Goal: Transaction & Acquisition: Purchase product/service

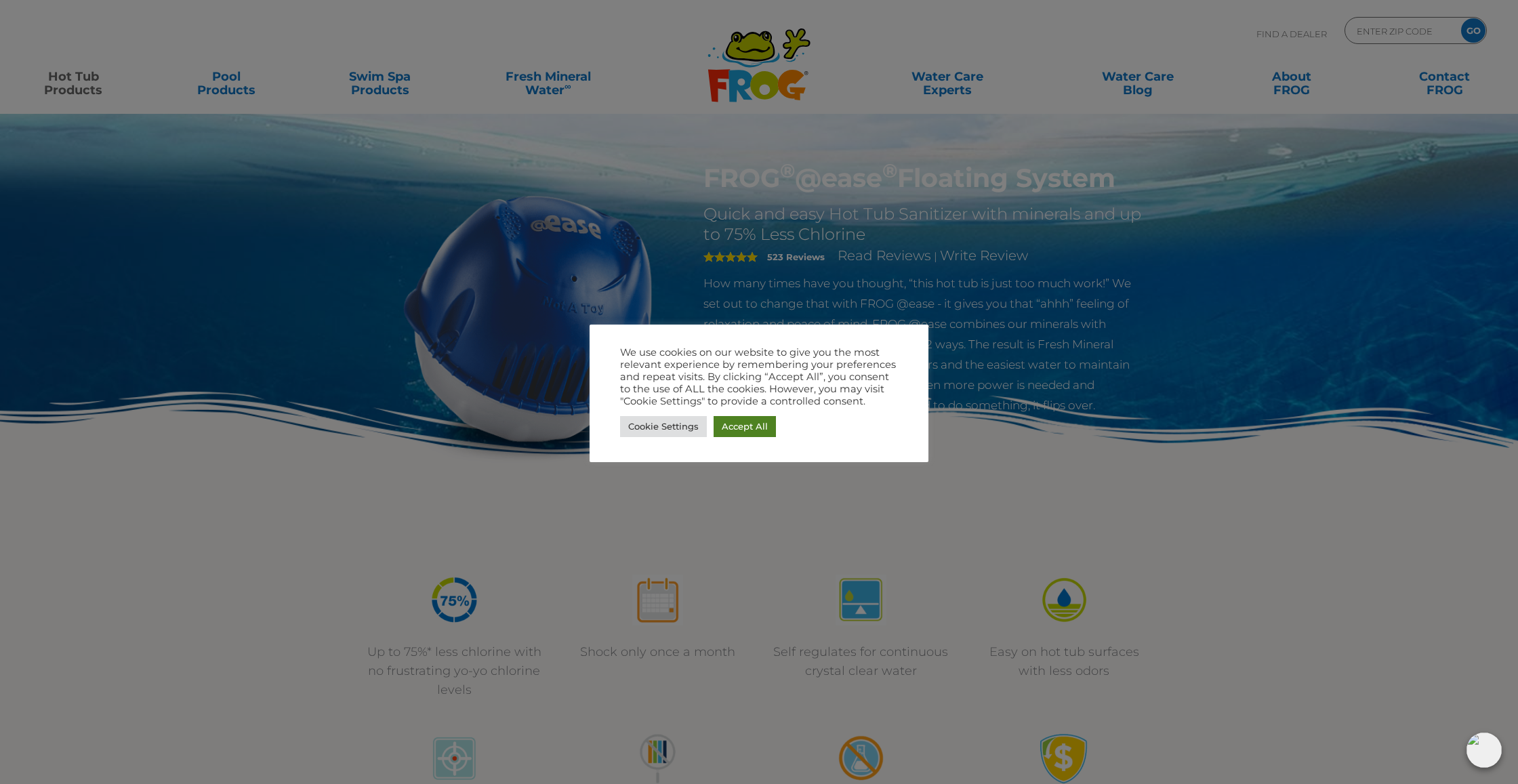
click at [743, 432] on link "Accept All" at bounding box center [745, 427] width 62 height 21
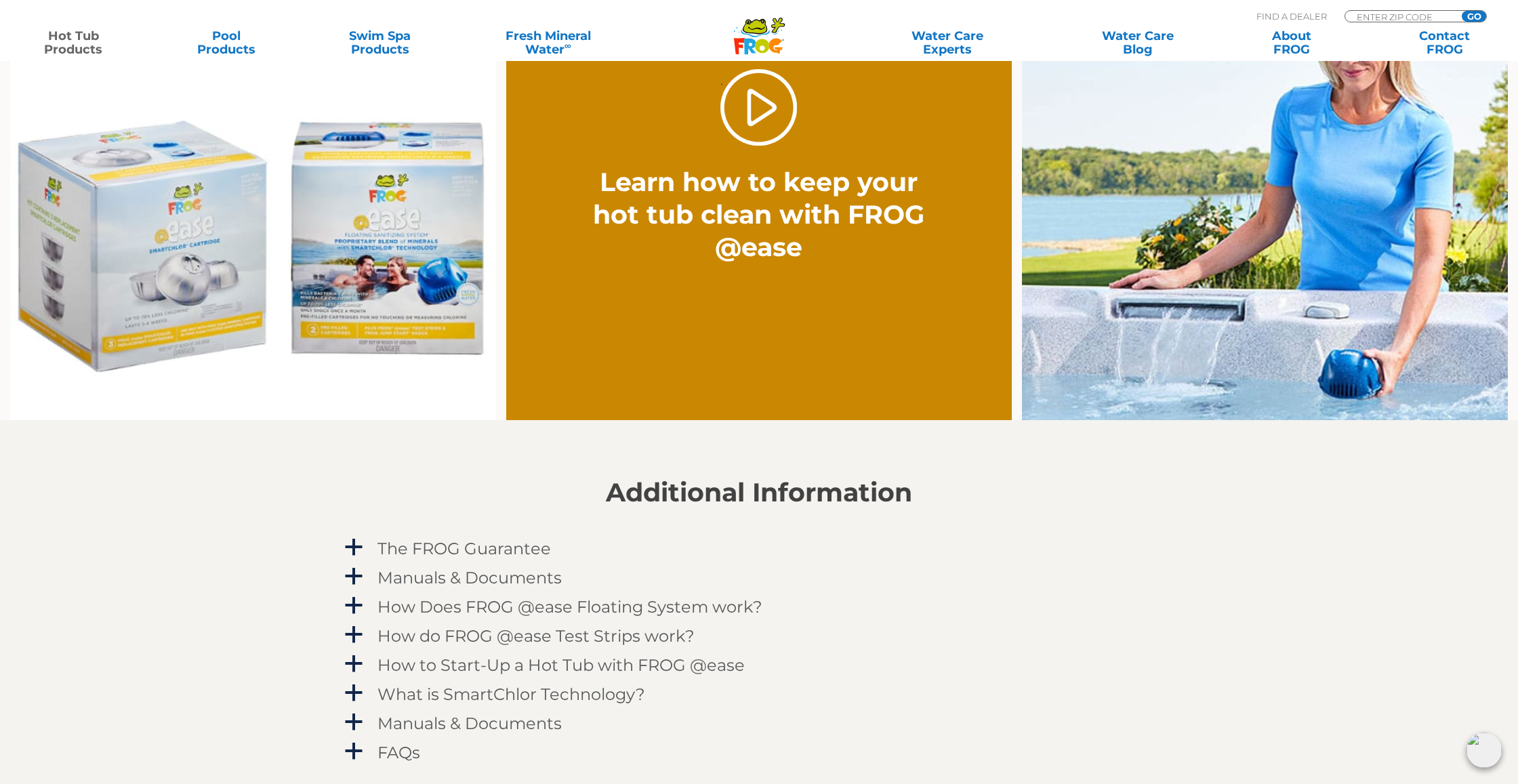
scroll to position [1006, 0]
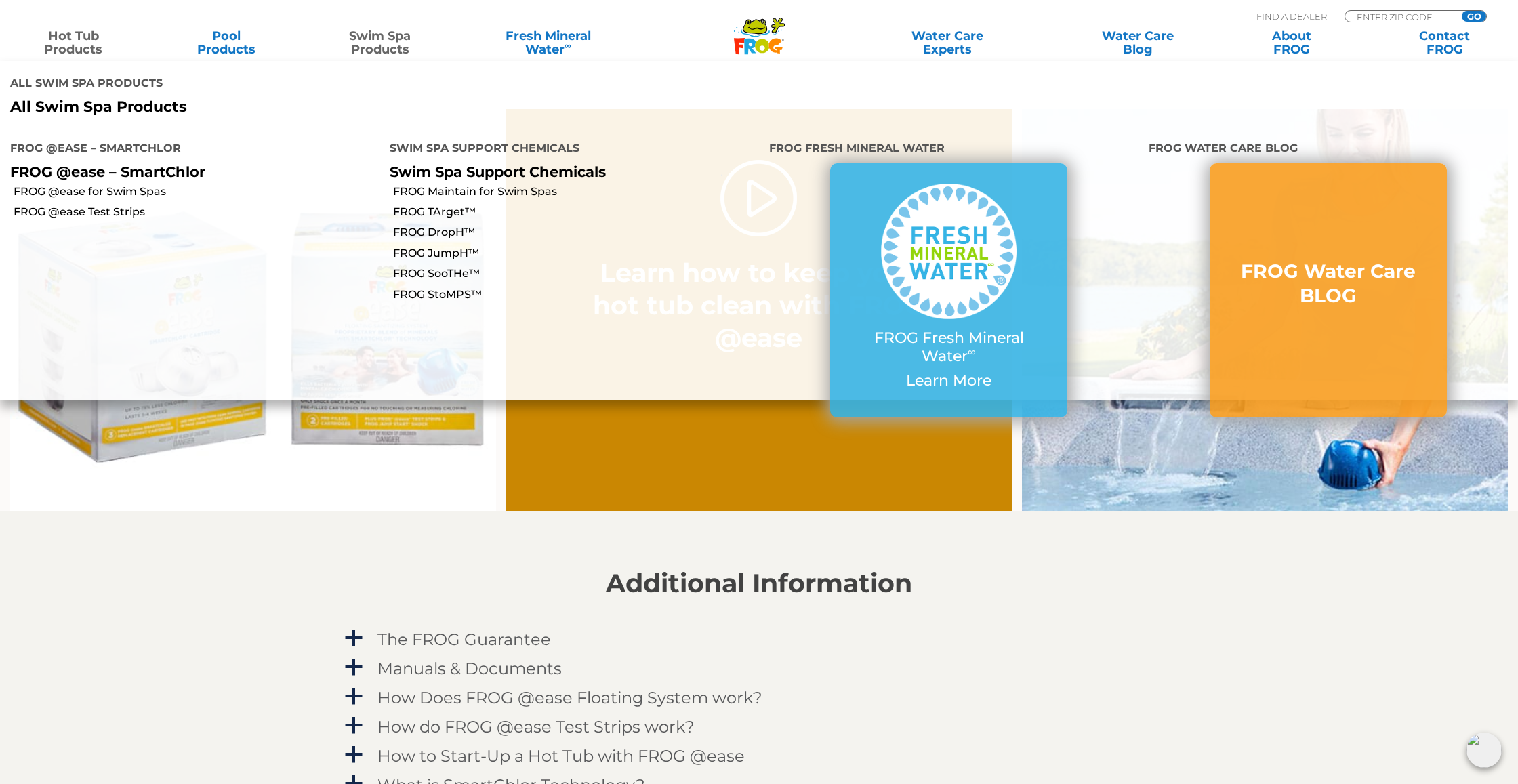
click at [382, 52] on link "Swim Spa Products" at bounding box center [380, 42] width 119 height 27
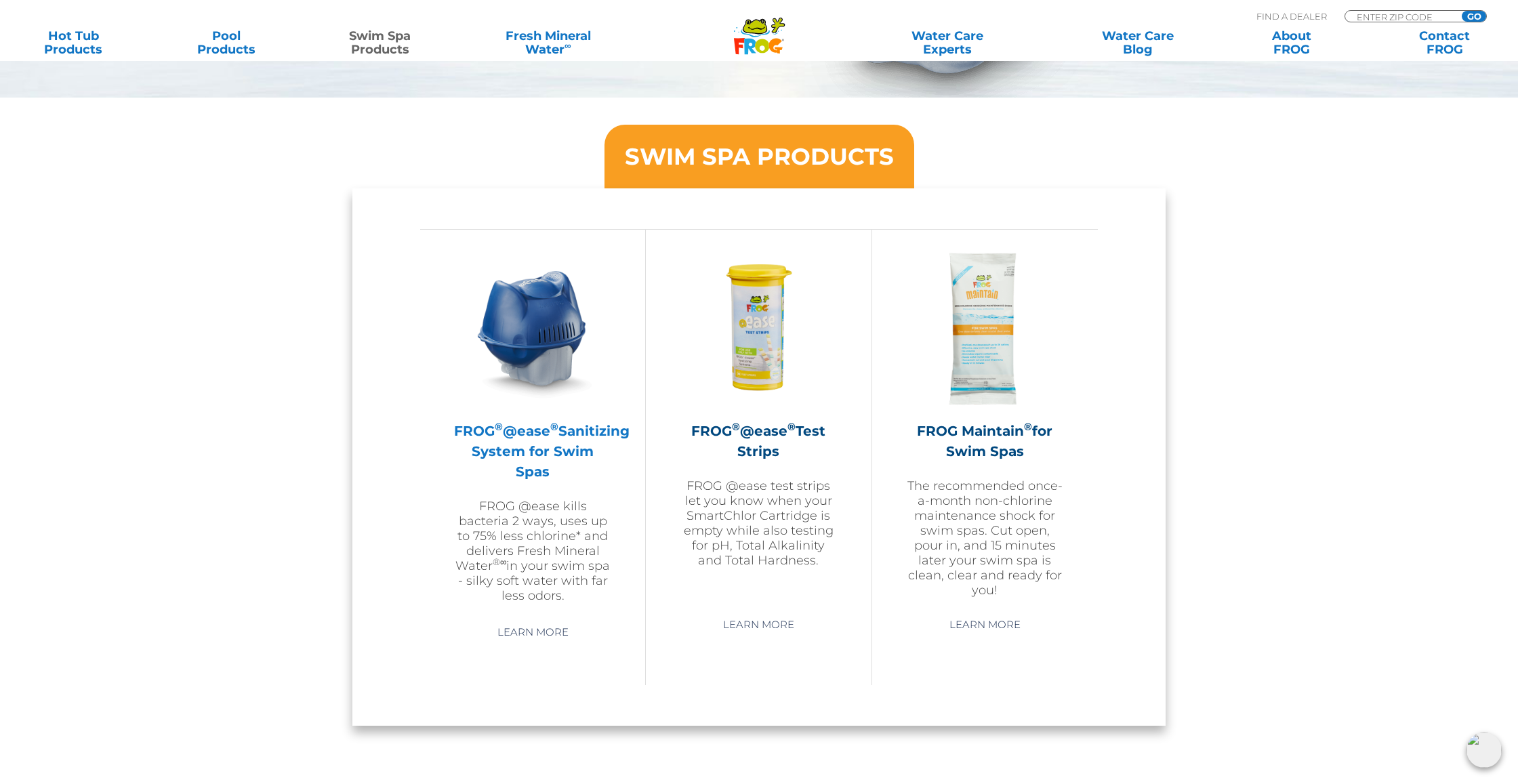
scroll to position [1061, 0]
click at [550, 355] on img at bounding box center [532, 327] width 157 height 157
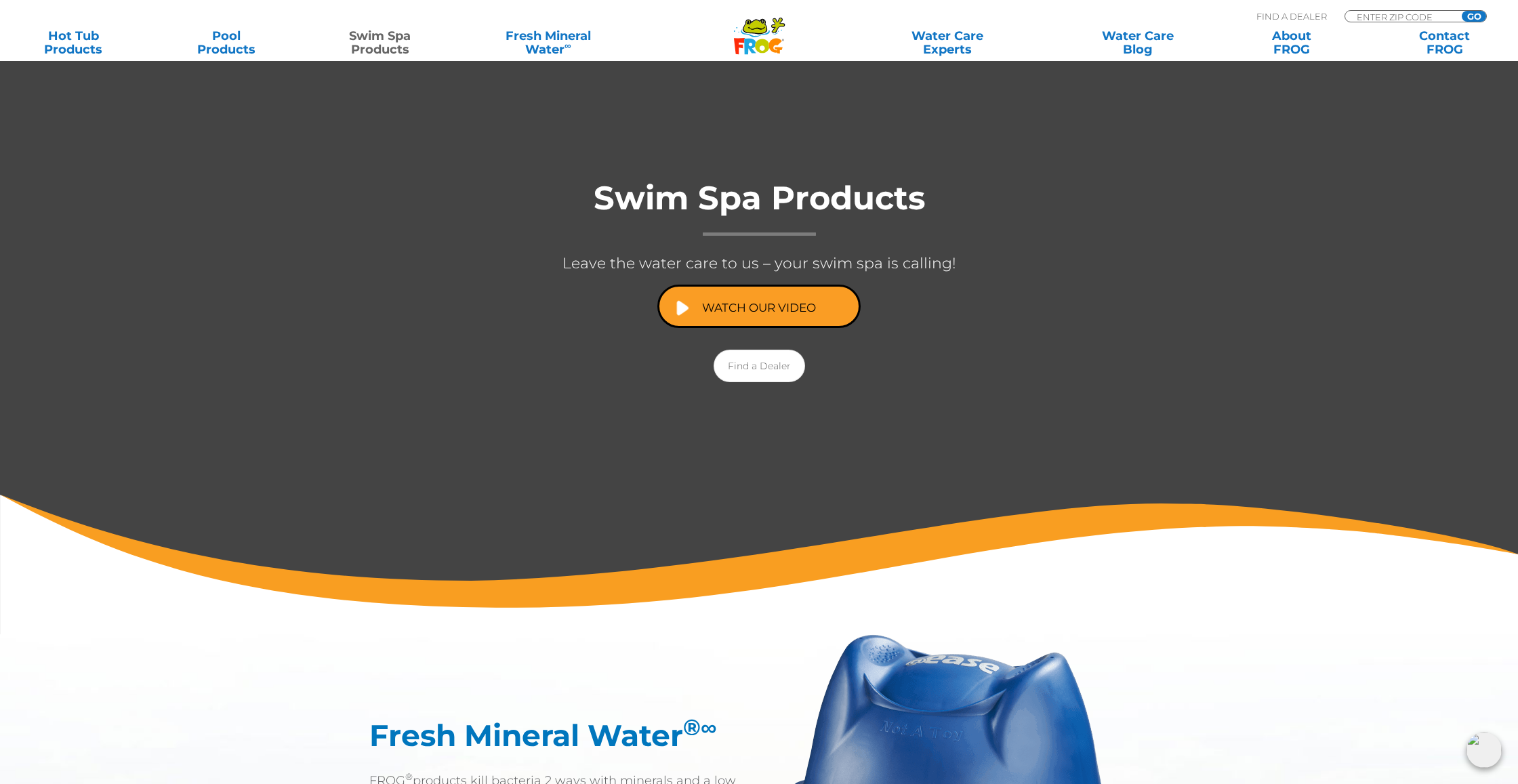
scroll to position [158, 0]
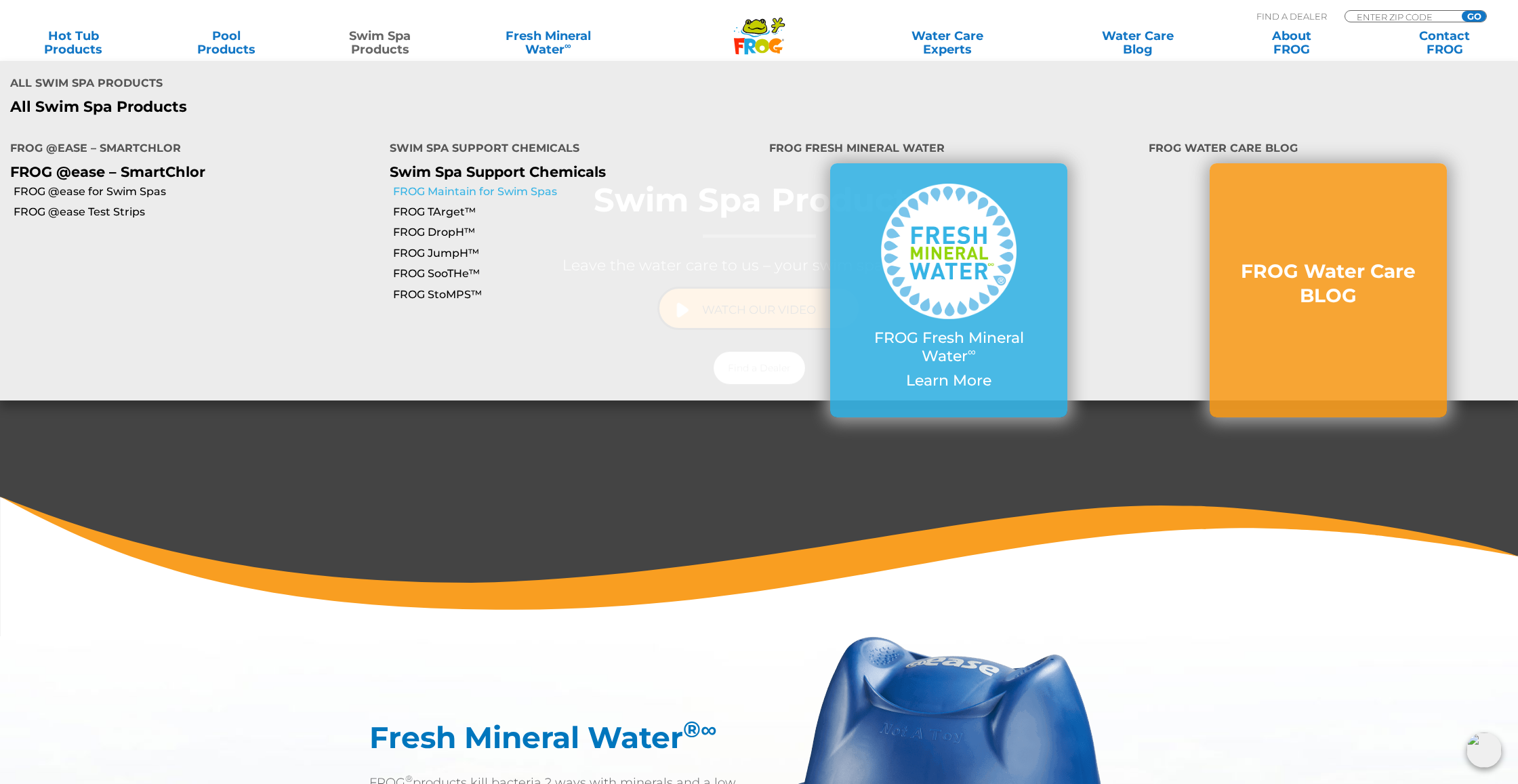
click at [475, 184] on link "FROG Maintain for Swim Spas" at bounding box center [576, 191] width 366 height 15
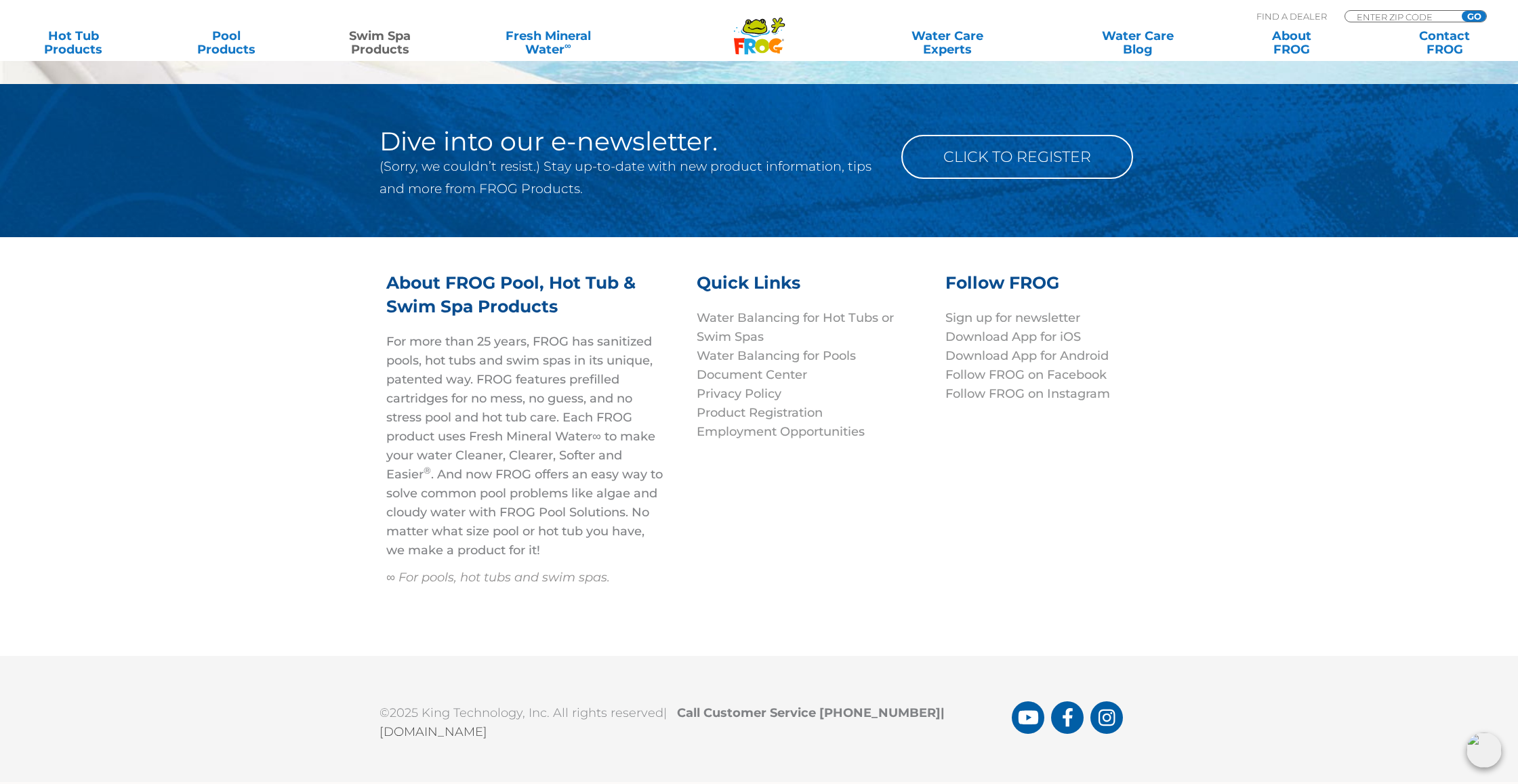
scroll to position [3259, 0]
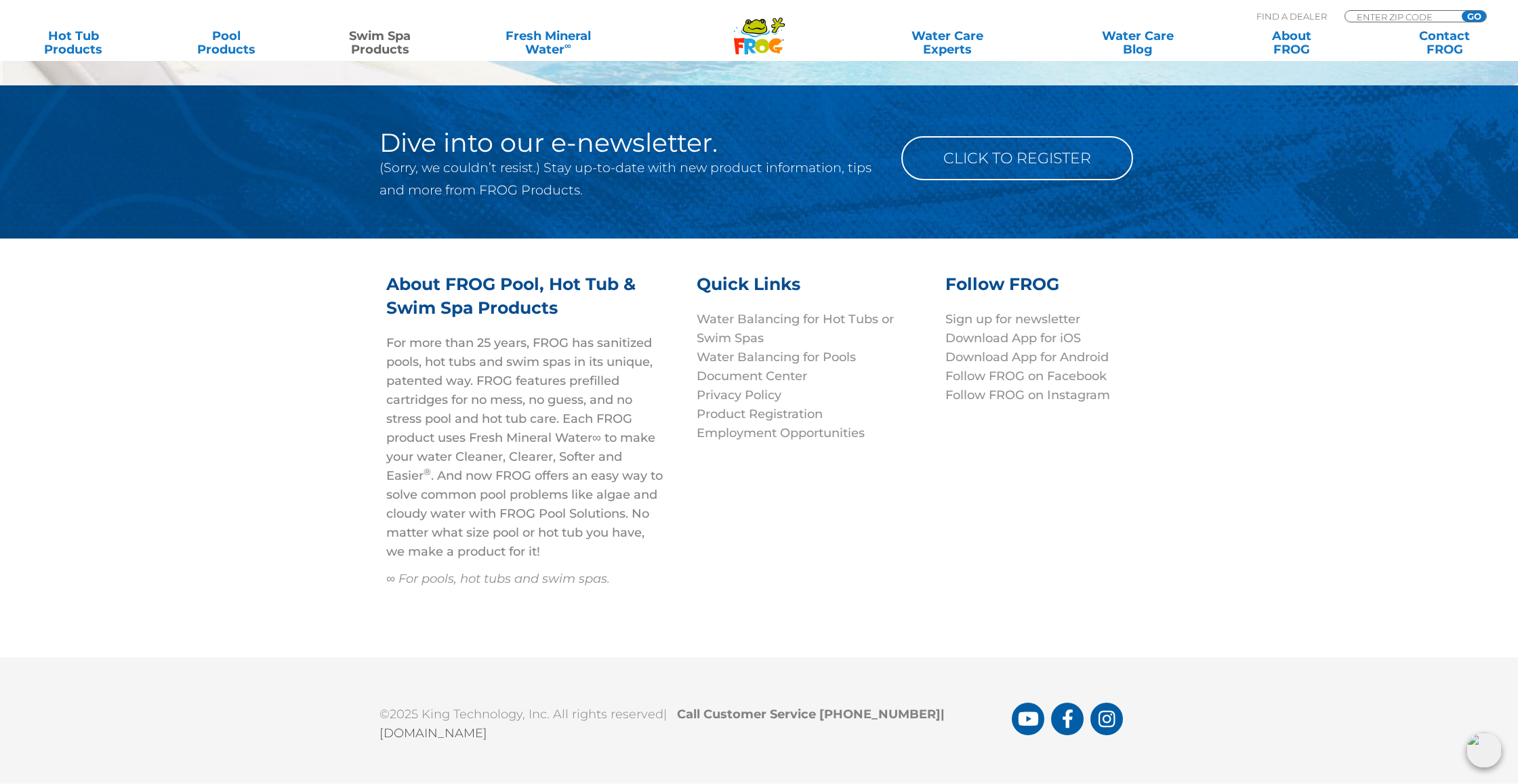
drag, startPoint x: 821, startPoint y: 697, endPoint x: 924, endPoint y: 694, distance: 103.0
click at [924, 707] on b "Call Customer Service 1-800-222-0169 |" at bounding box center [814, 714] width 275 height 15
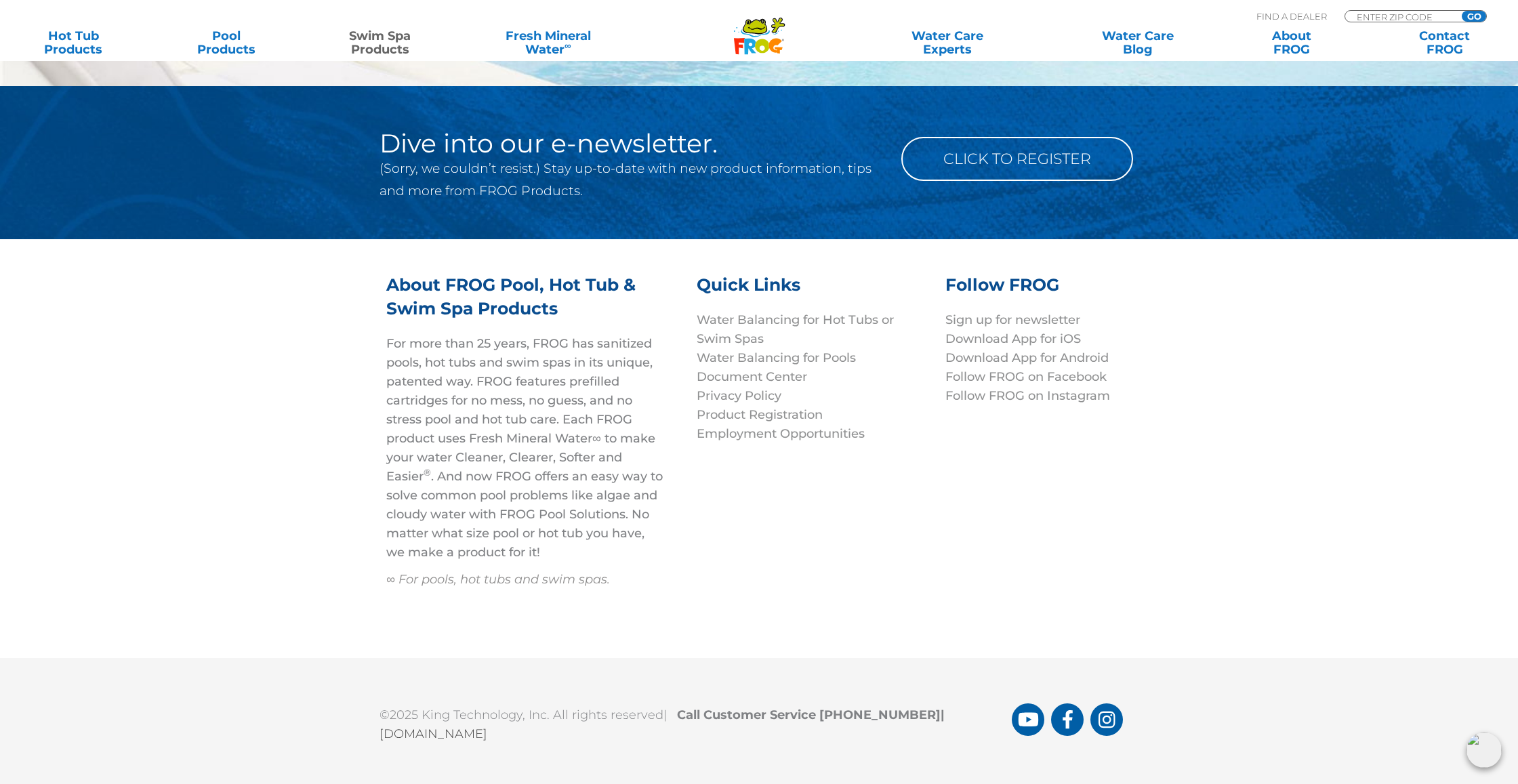
click at [898, 525] on div "About FROG Pool, Hot Tub & Swim Spa Products For more than 25 years, FROG has s…" at bounding box center [759, 449] width 813 height 351
